Goal: Information Seeking & Learning: Learn about a topic

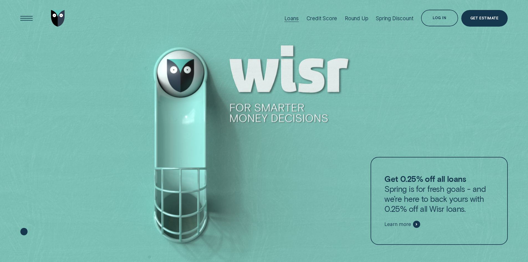
click at [291, 19] on div "Loans" at bounding box center [291, 18] width 14 height 6
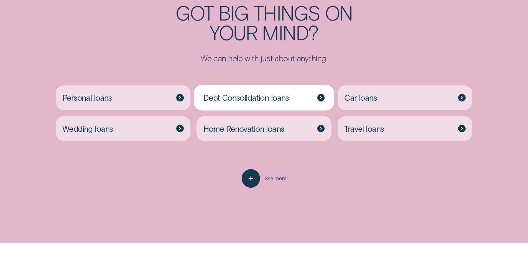
scroll to position [1191, 0]
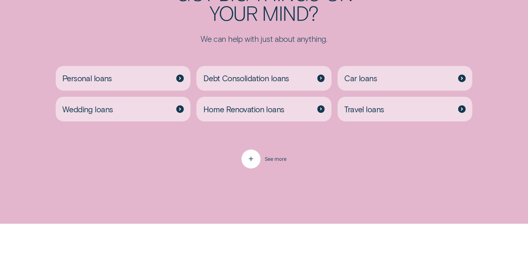
click at [258, 160] on div "button" at bounding box center [250, 159] width 19 height 19
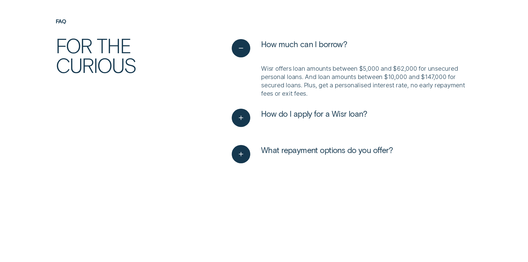
scroll to position [1523, 0]
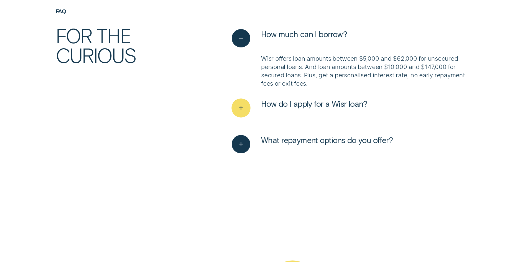
click at [234, 103] on div "See more" at bounding box center [241, 107] width 19 height 19
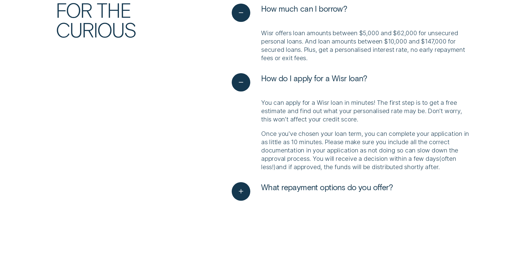
scroll to position [1551, 0]
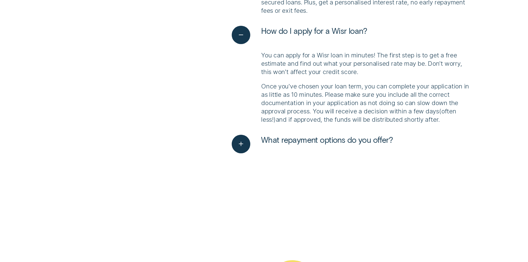
drag, startPoint x: 222, startPoint y: 125, endPoint x: 230, endPoint y: 129, distance: 8.5
click at [237, 144] on icon "See more" at bounding box center [240, 143] width 9 height 9
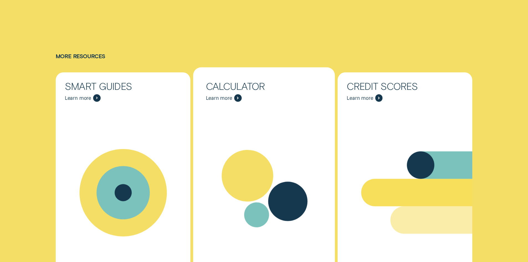
scroll to position [2150, 0]
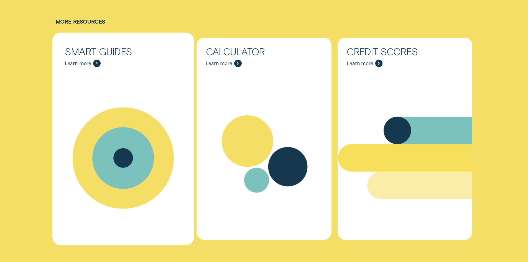
click at [81, 61] on span "Learn more" at bounding box center [78, 63] width 26 height 6
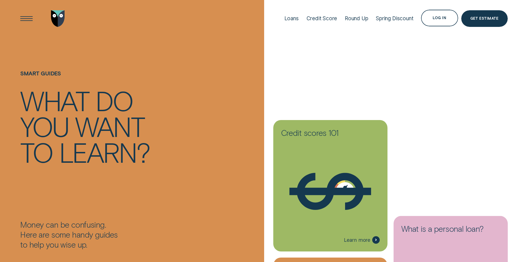
drag, startPoint x: 224, startPoint y: 159, endPoint x: 216, endPoint y: 53, distance: 106.4
